Goal: Information Seeking & Learning: Learn about a topic

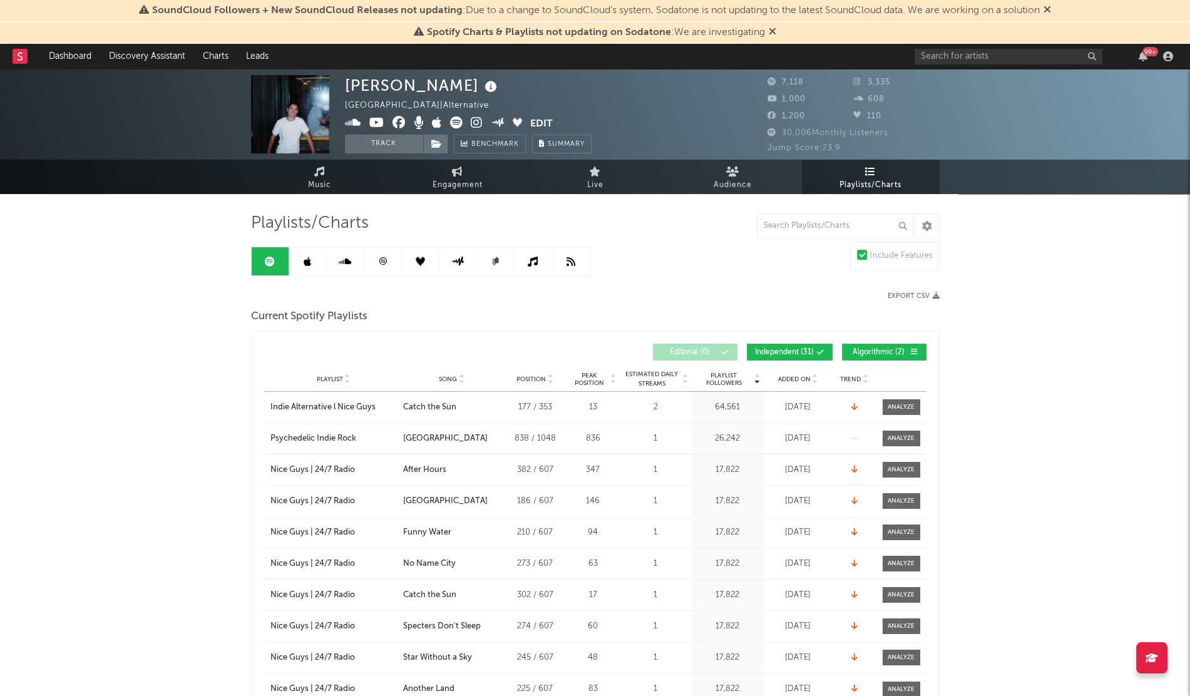
click at [762, 269] on div "Playlists/Charts Include Features Export CSV Current Spotify Playlists Playlist…" at bounding box center [595, 699] width 689 height 973
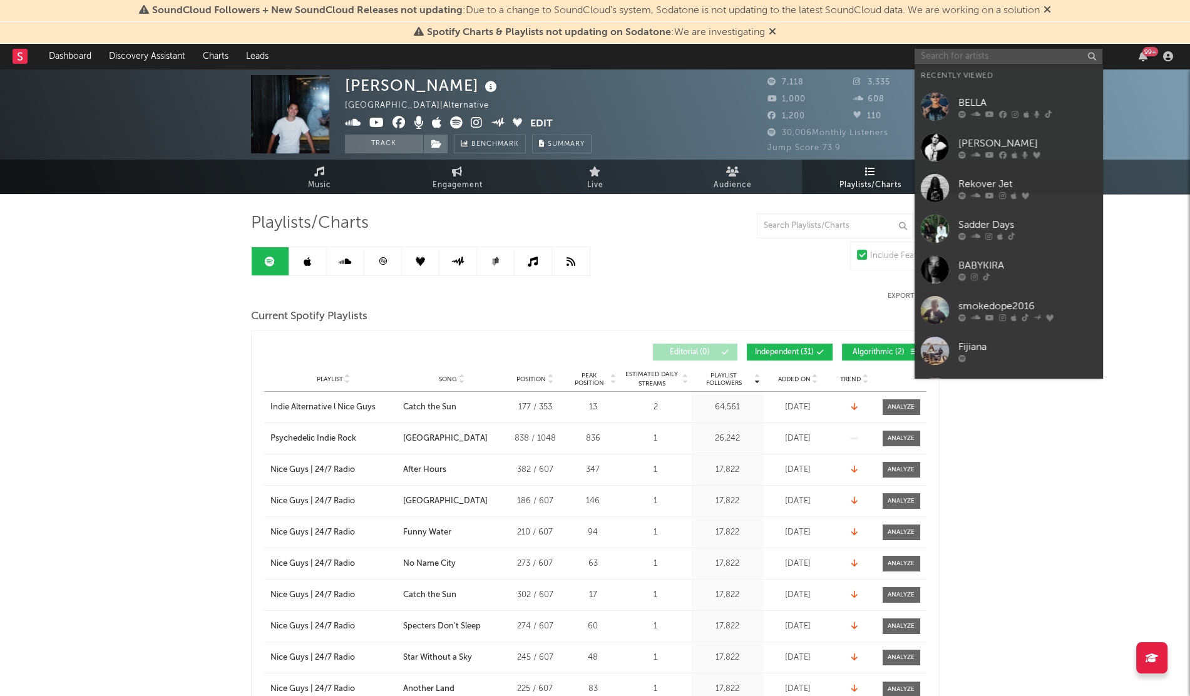
click at [951, 62] on input "text" at bounding box center [1009, 57] width 188 height 16
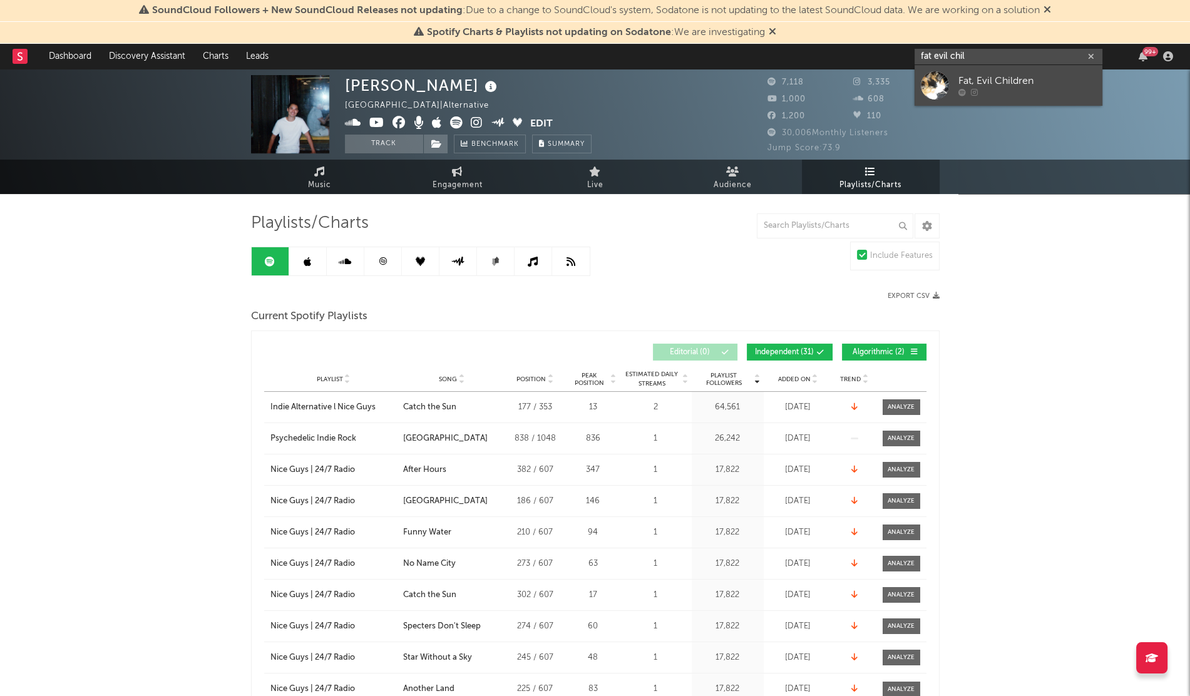
type input "fat evil chil"
click at [927, 93] on div at bounding box center [935, 85] width 28 height 28
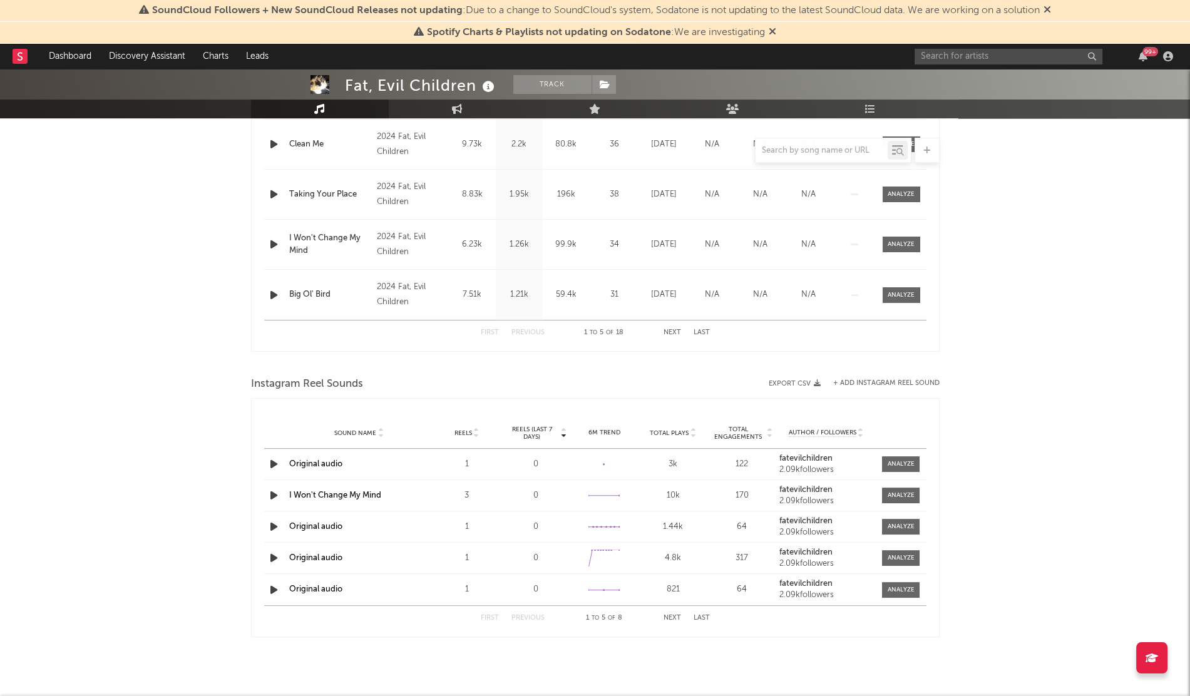
scroll to position [597, 0]
select select "Zoom"
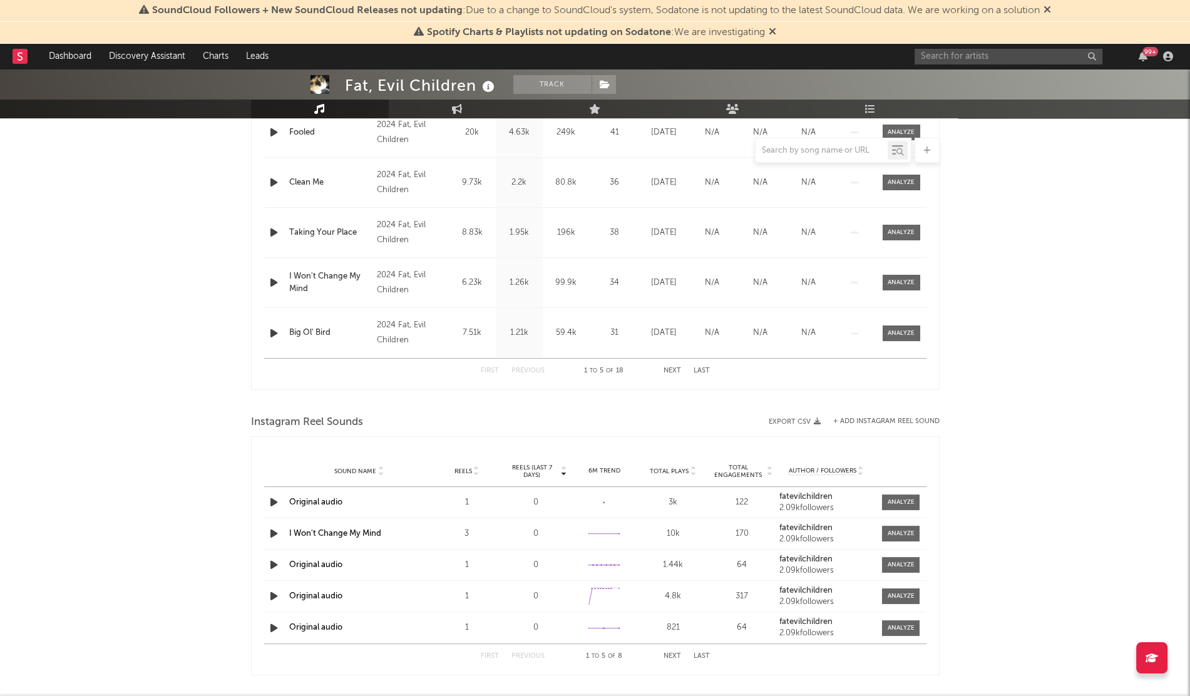
scroll to position [556, 0]
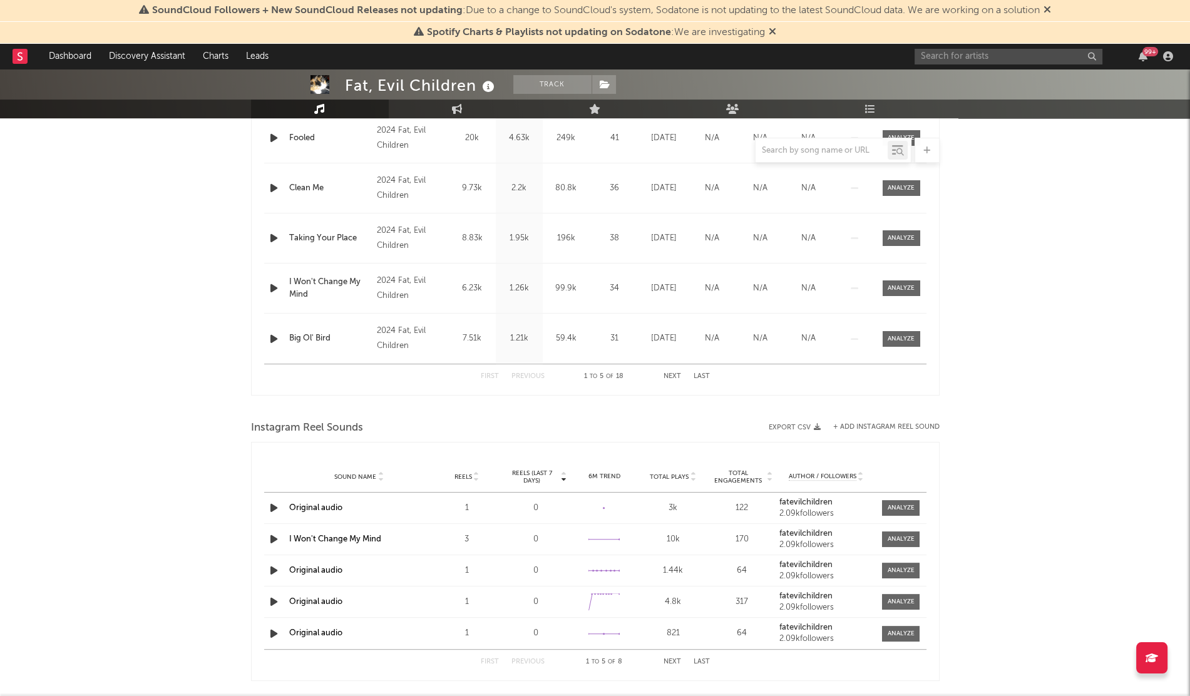
click at [104, 396] on div "Fat, Evil Children Track [GEOGRAPHIC_DATA] | Unknown Genre Edit Track Benchmark…" at bounding box center [595, 127] width 1190 height 1228
